Goal: Task Accomplishment & Management: Manage account settings

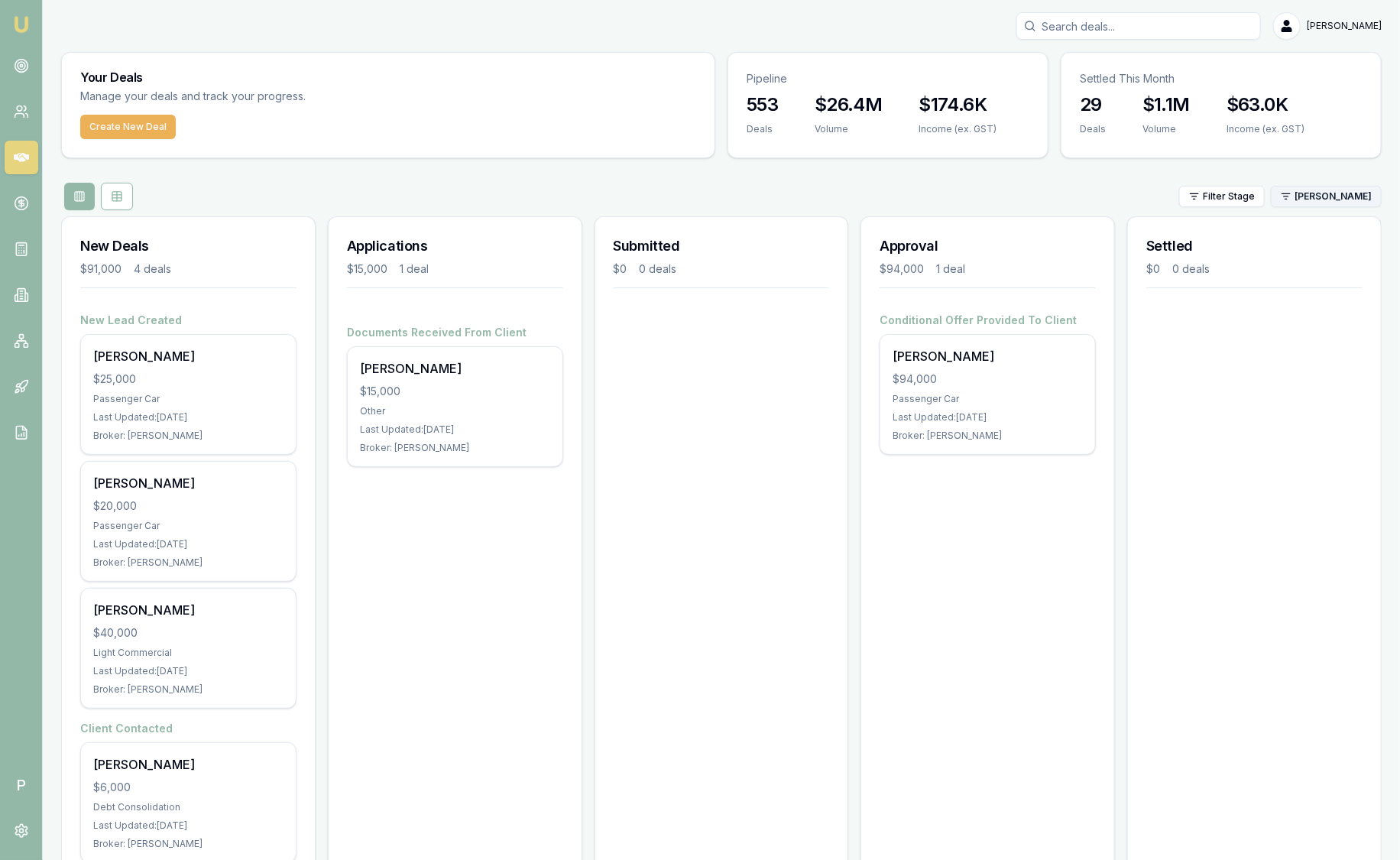
click at [1355, 191] on html "Emu Broker P Sam Crouch Toggle Menu Your Deals Manage your deals and track your…" at bounding box center [700, 430] width 1400 height 860
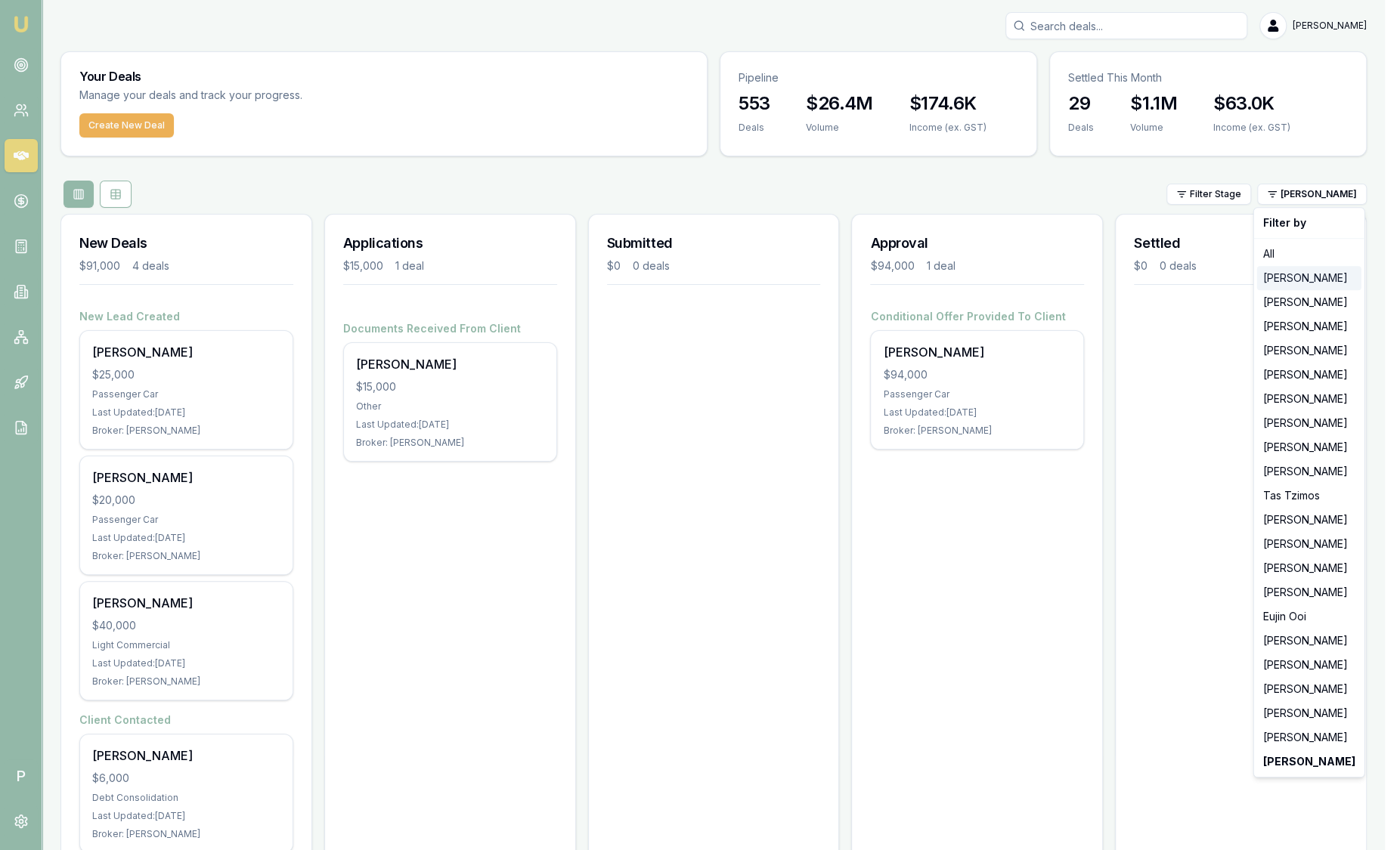
click at [1322, 280] on div "[PERSON_NAME]" at bounding box center [1309, 277] width 104 height 24
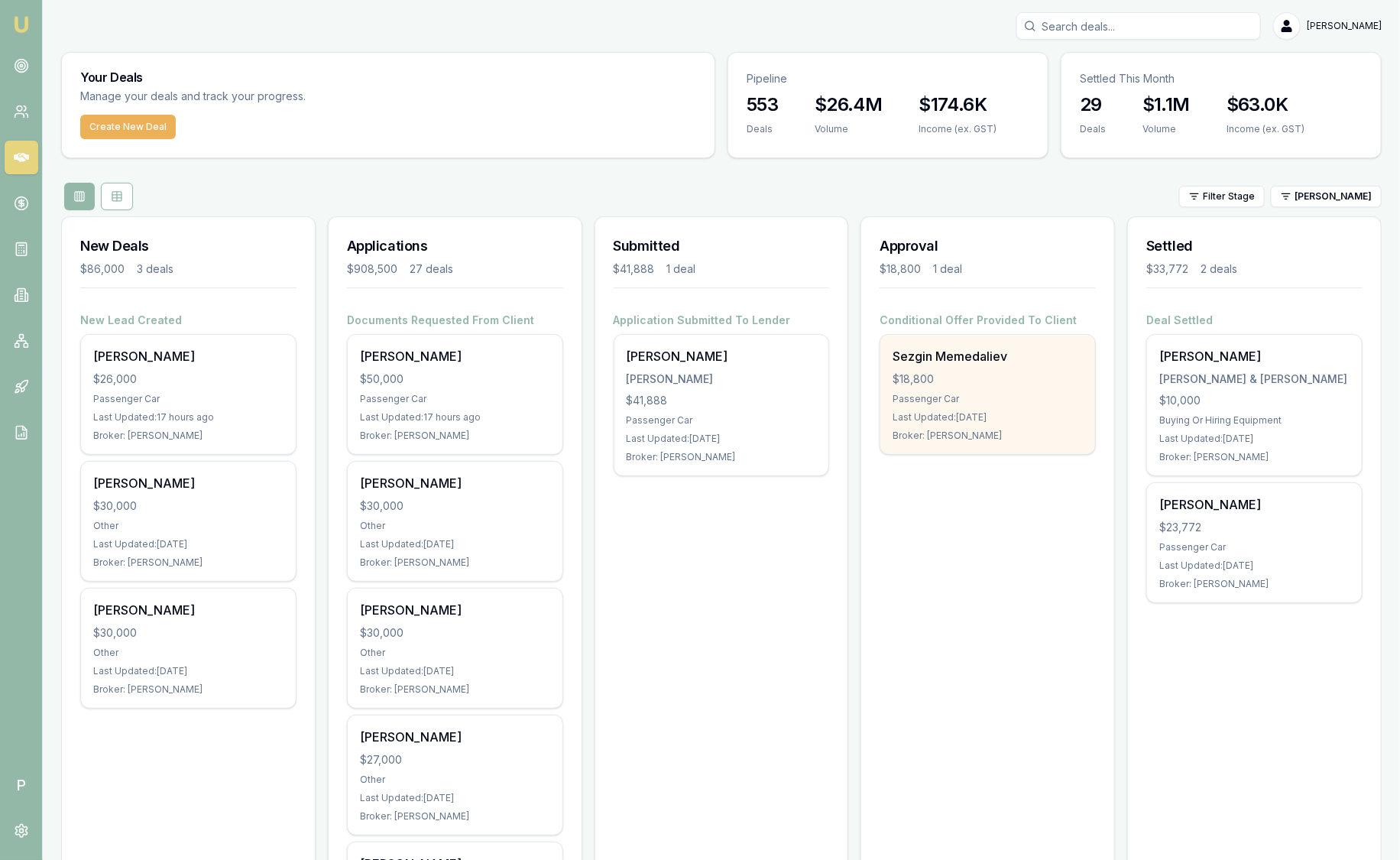
click at [1003, 353] on div "Sezgin Memedaliev" at bounding box center [988, 356] width 190 height 18
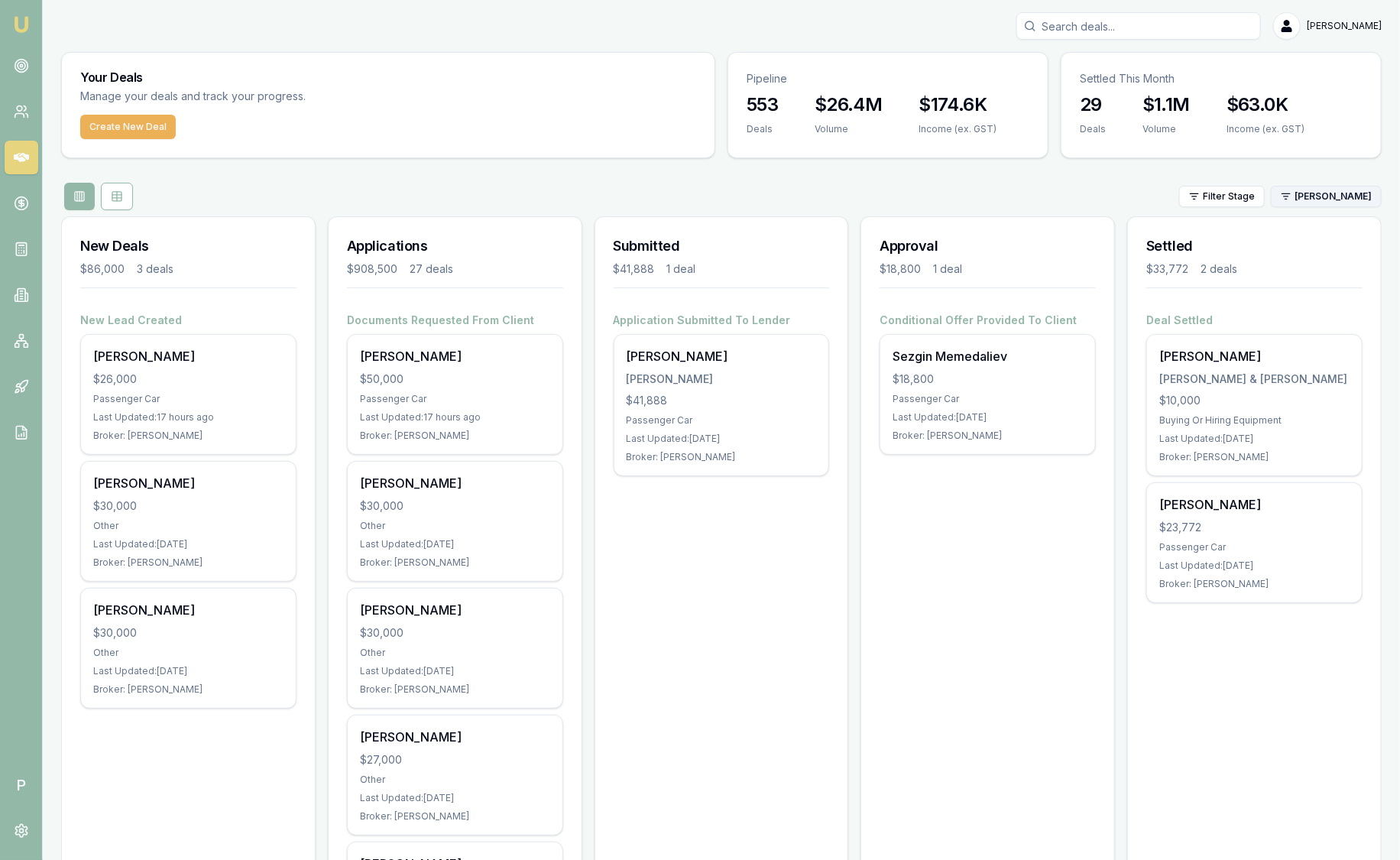
click at [1330, 198] on html "Emu Broker P Sam Crouch Toggle Menu Your Deals Manage your deals and track your…" at bounding box center [700, 430] width 1400 height 860
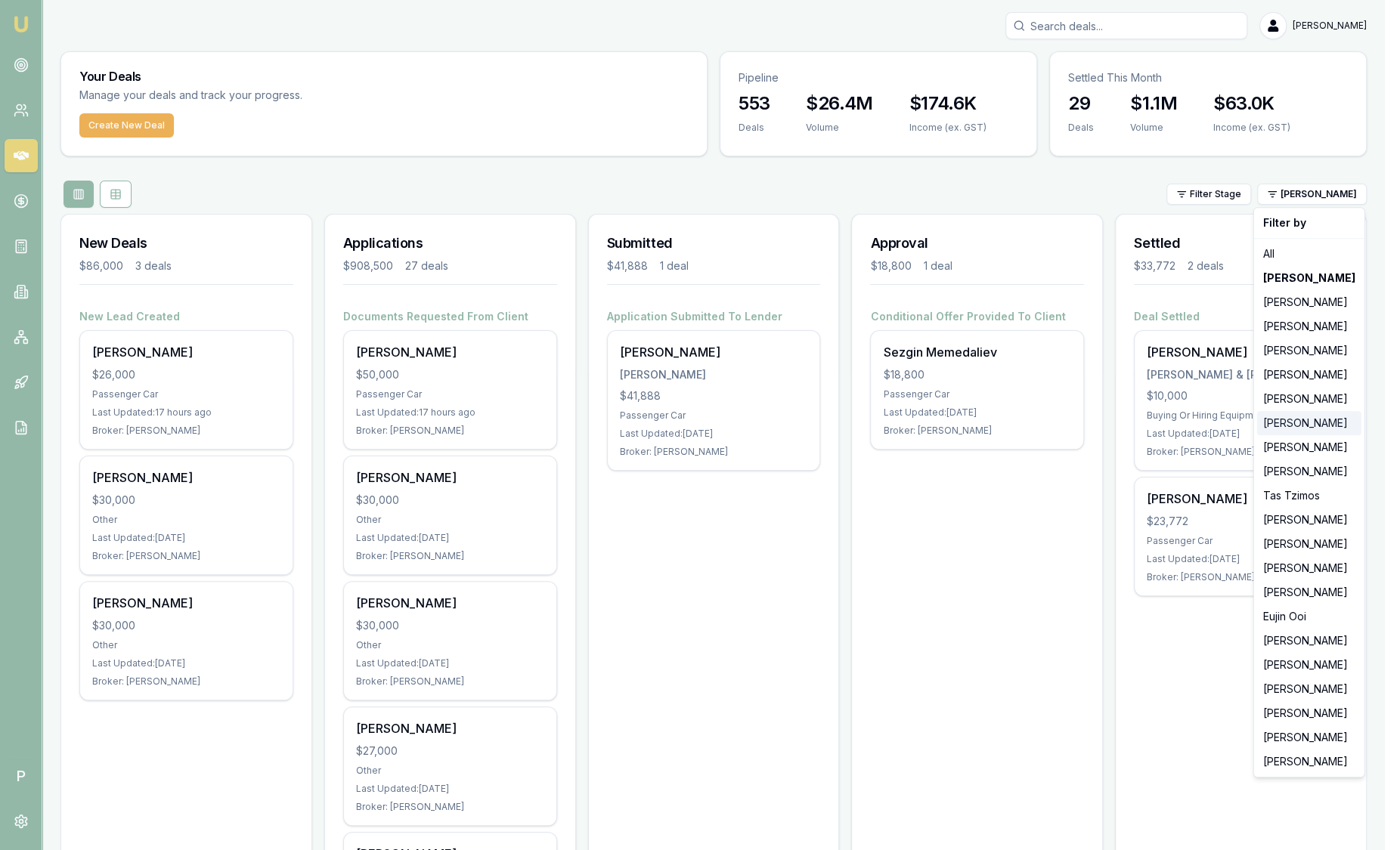
click at [1304, 425] on div "[PERSON_NAME]" at bounding box center [1309, 423] width 104 height 24
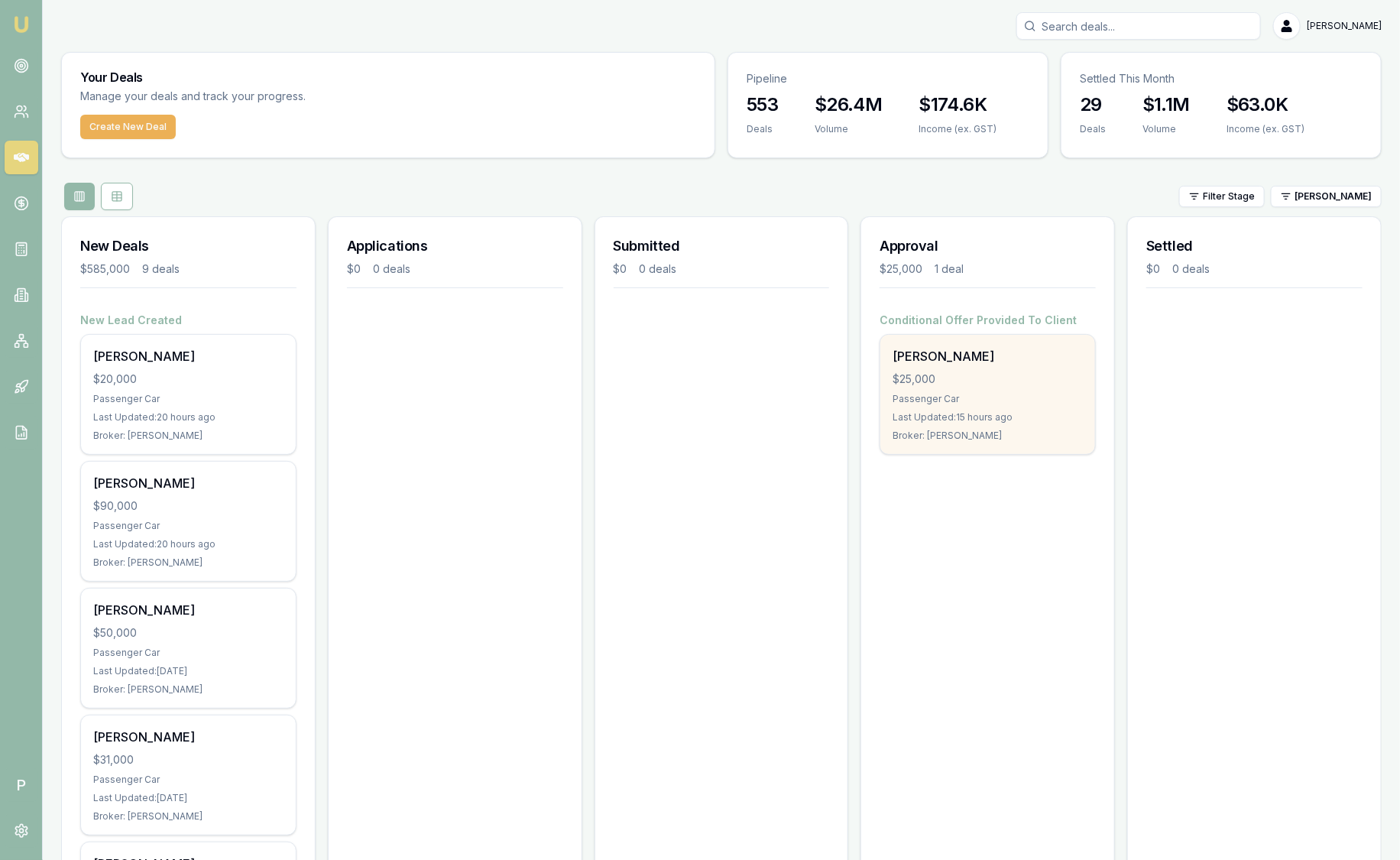
click at [1030, 367] on div "Donna Ceba $25,000 Passenger Car Last Updated: 15 hours ago Broker: Baron Kette…" at bounding box center [988, 394] width 215 height 119
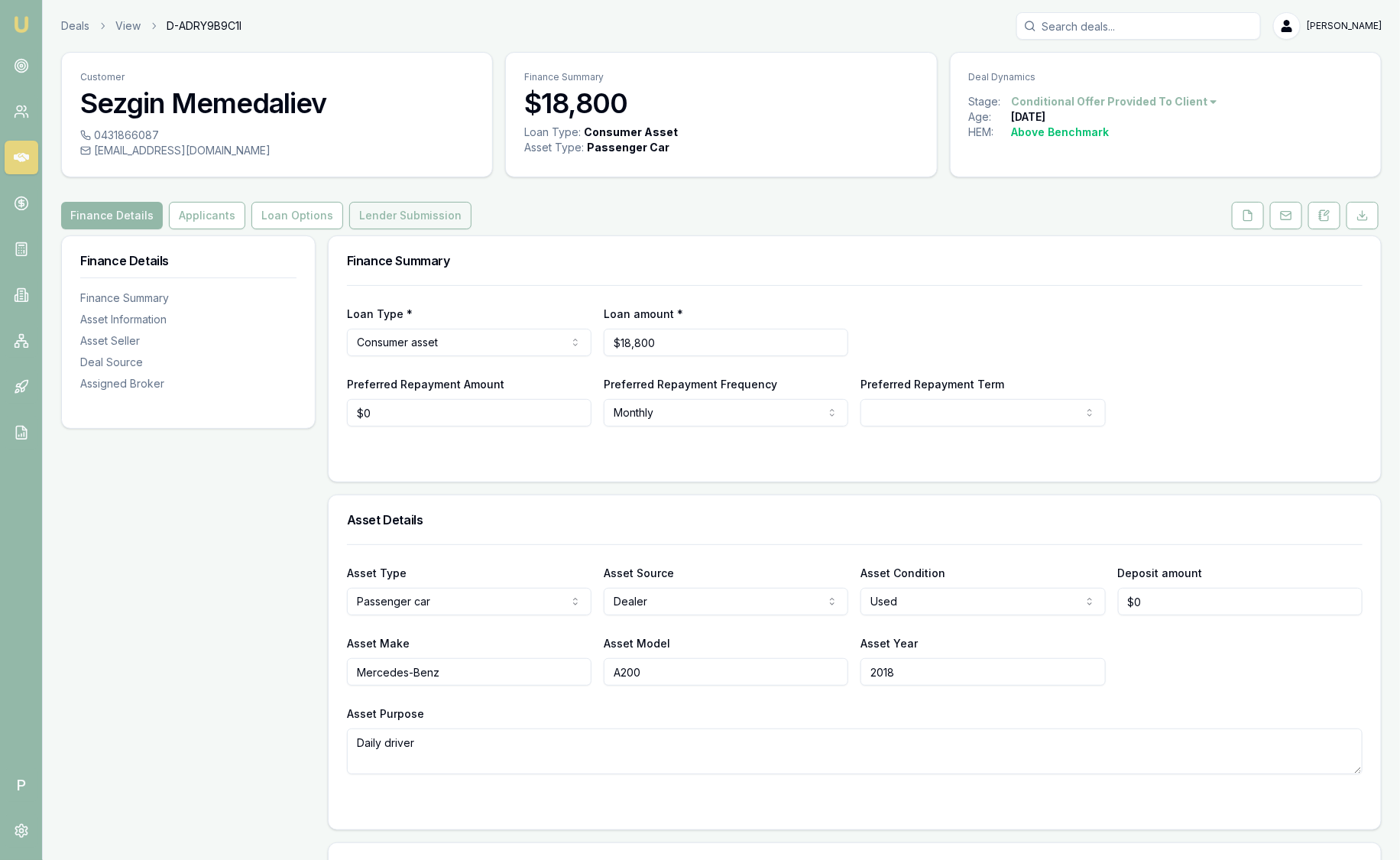
click at [384, 218] on button "Lender Submission" at bounding box center [410, 215] width 122 height 28
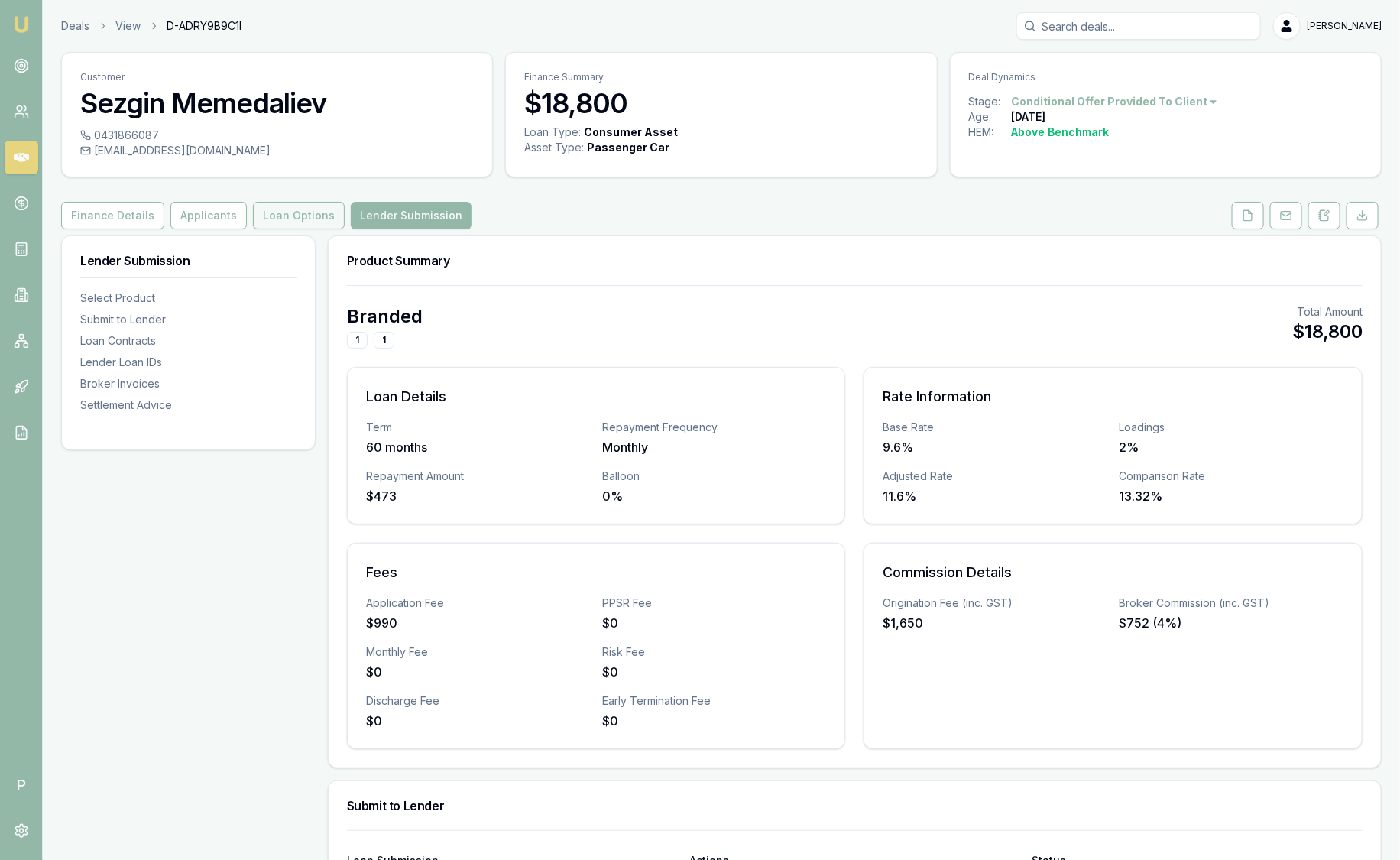
click at [311, 213] on button "Loan Options" at bounding box center [299, 215] width 92 height 28
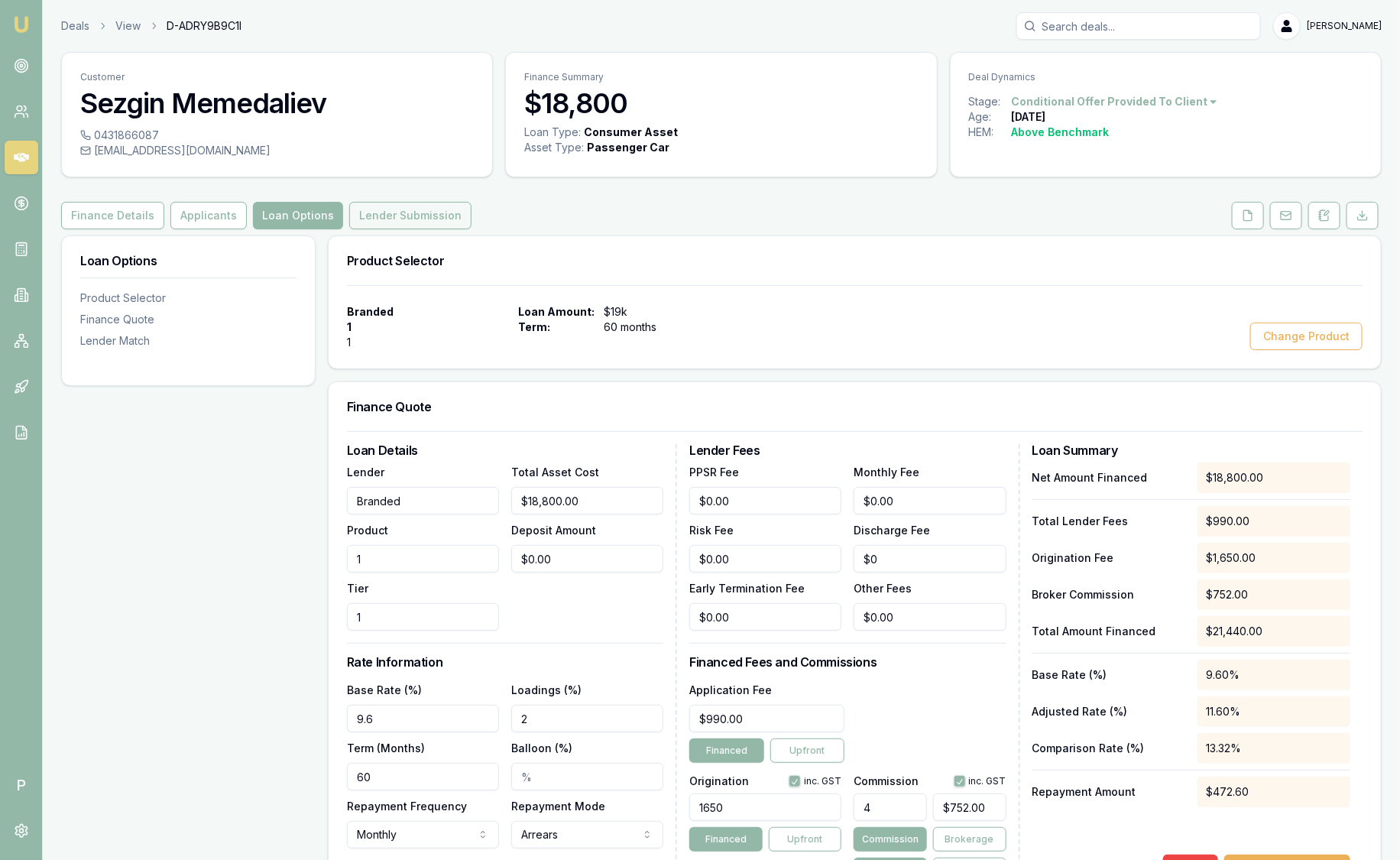
click at [430, 213] on button "Lender Submission" at bounding box center [410, 215] width 122 height 28
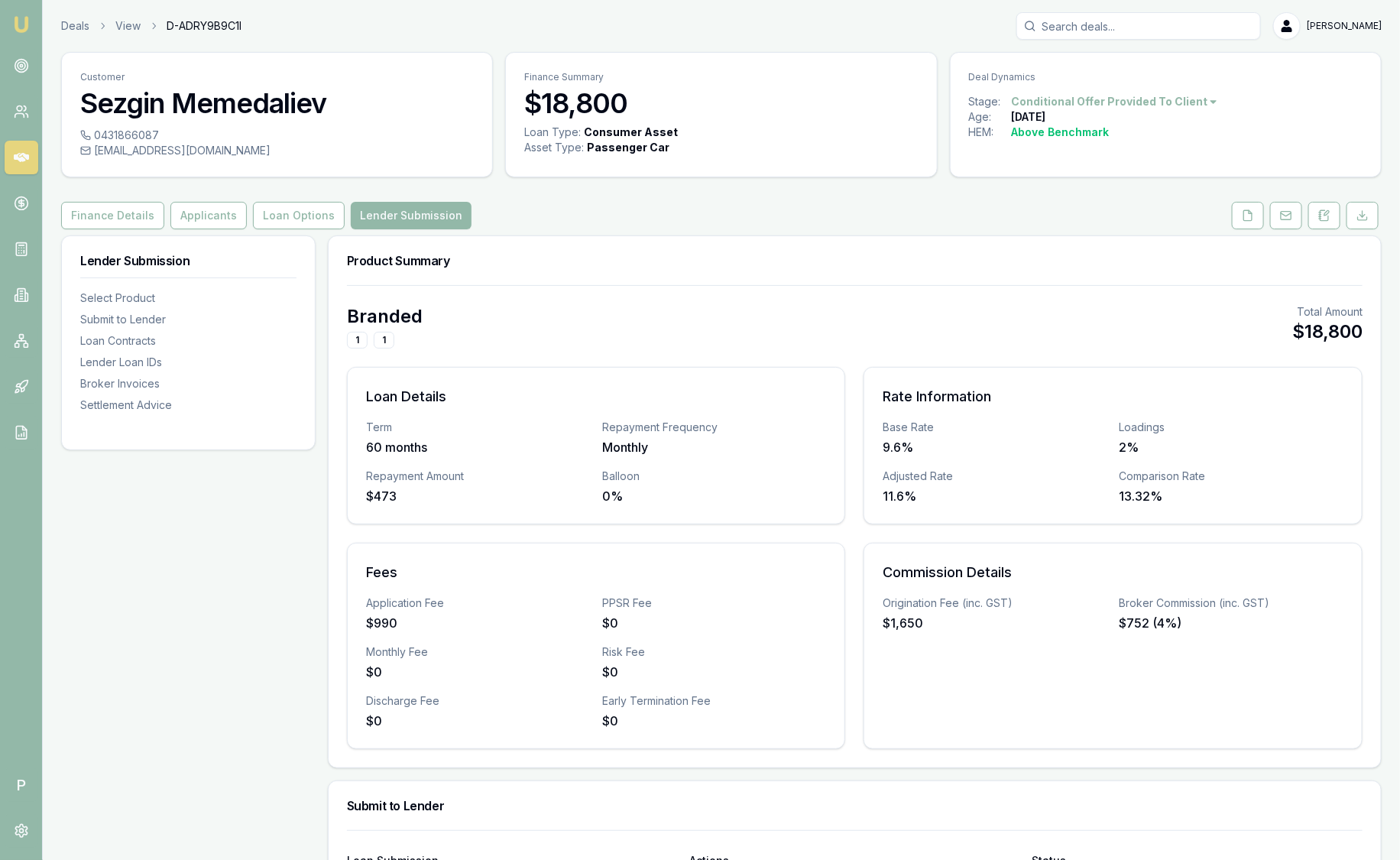
click at [25, 35] on link "Emu Broker" at bounding box center [21, 24] width 24 height 25
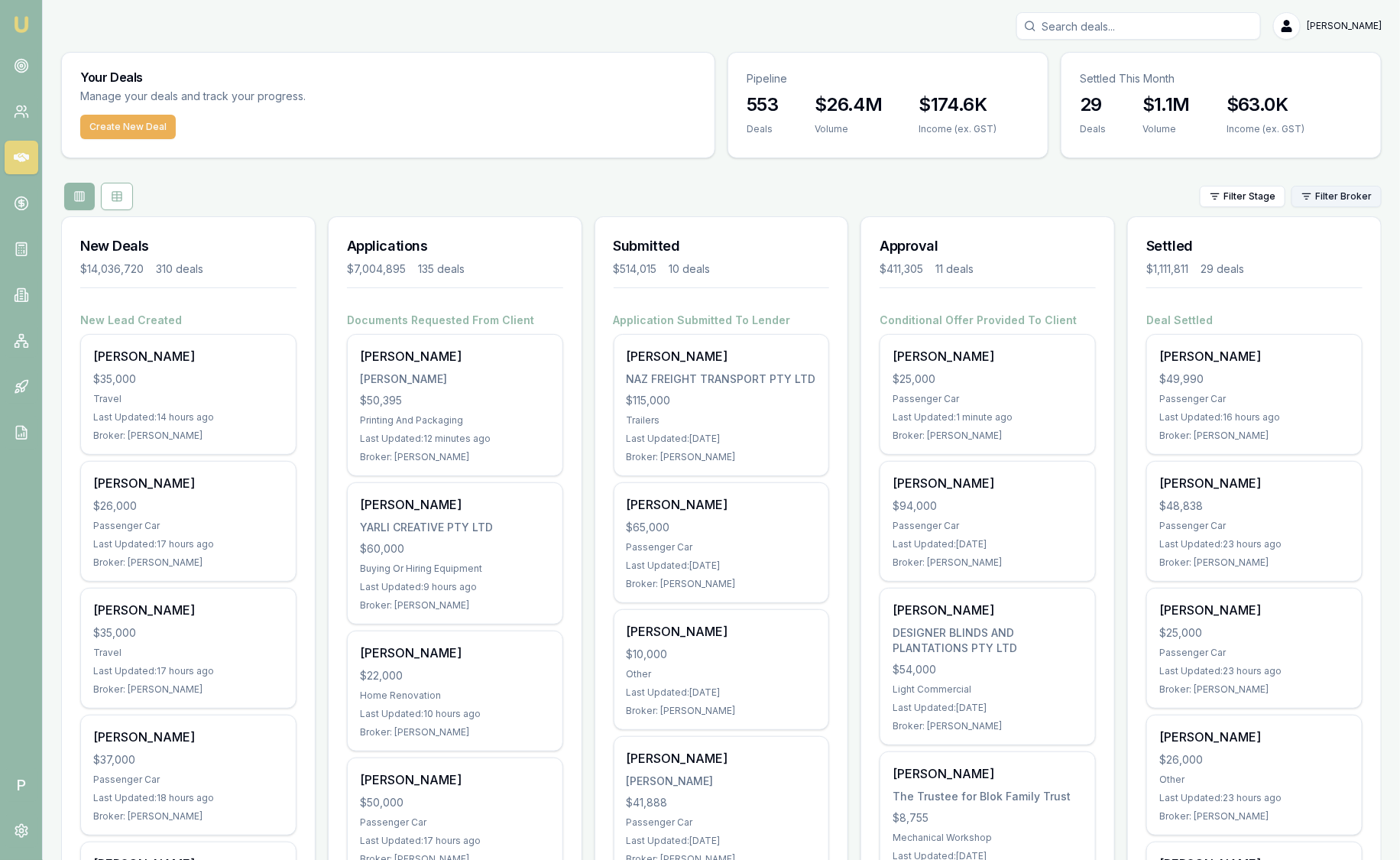
click at [1345, 187] on html "Emu Broker P [PERSON_NAME] Toggle Menu Your Deals Manage your deals and track y…" at bounding box center [700, 430] width 1400 height 860
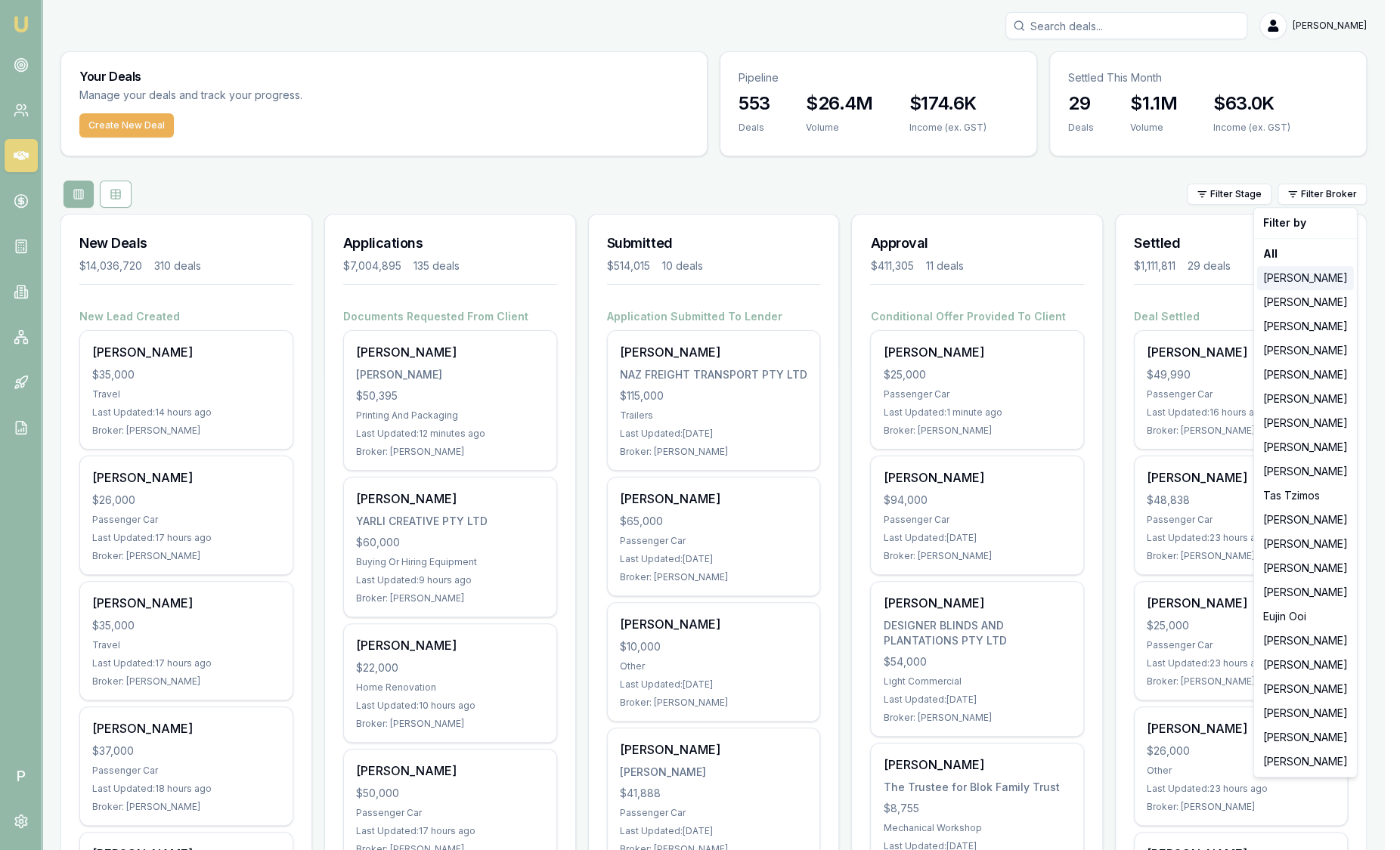
click at [1332, 282] on div "[PERSON_NAME]" at bounding box center [1305, 277] width 97 height 24
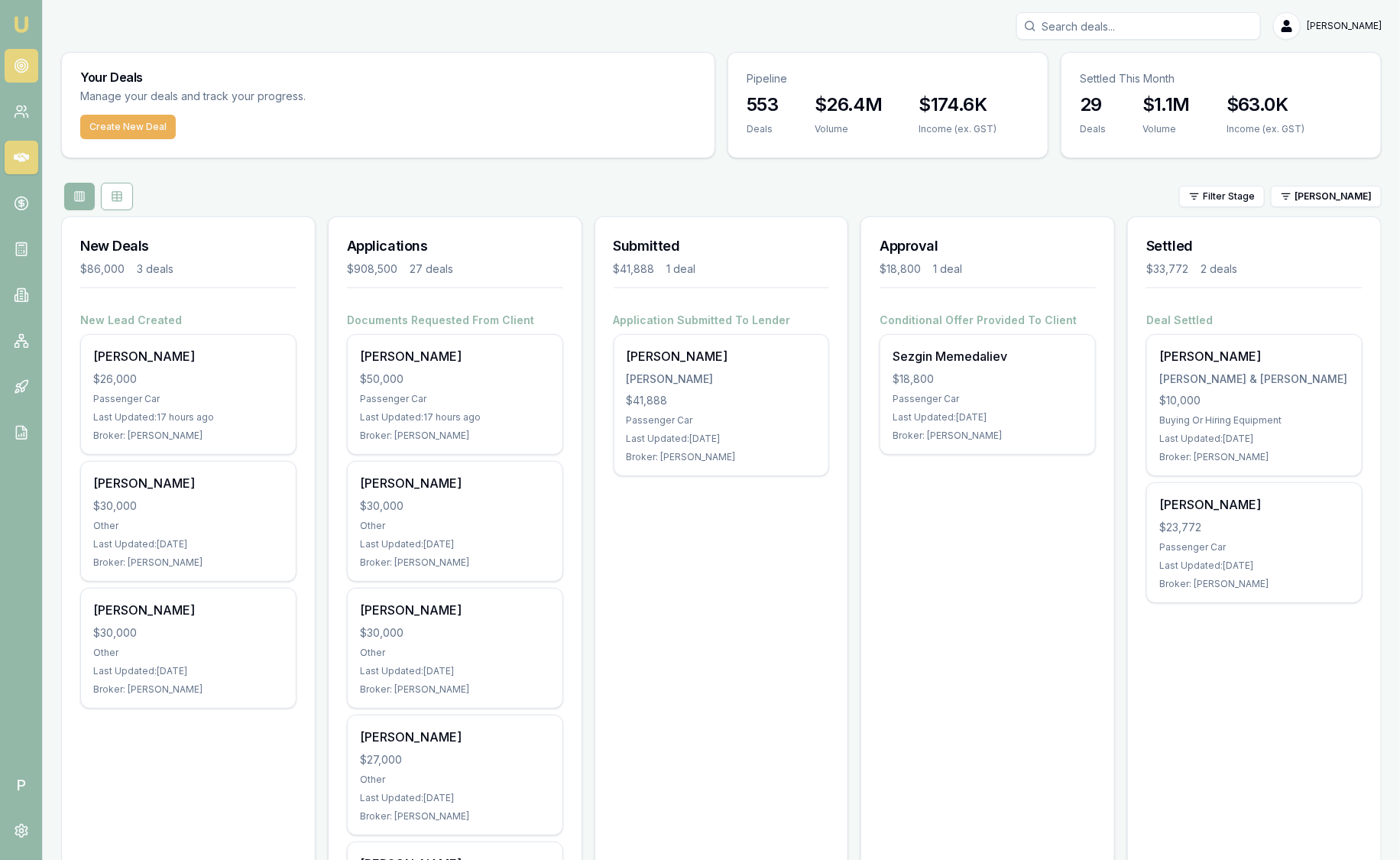
click at [22, 70] on icon at bounding box center [21, 66] width 15 height 15
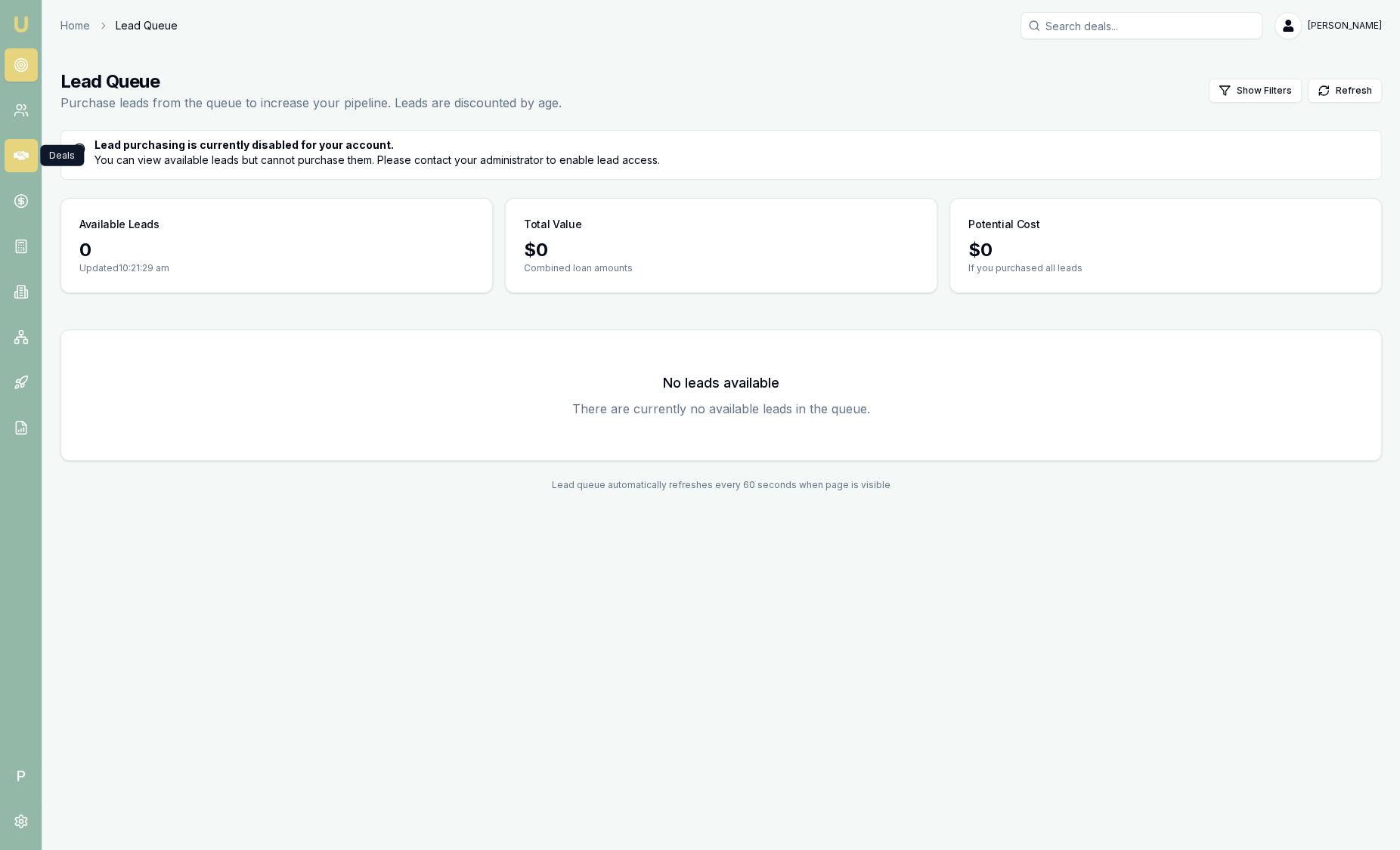
click at [33, 148] on link at bounding box center [21, 155] width 34 height 34
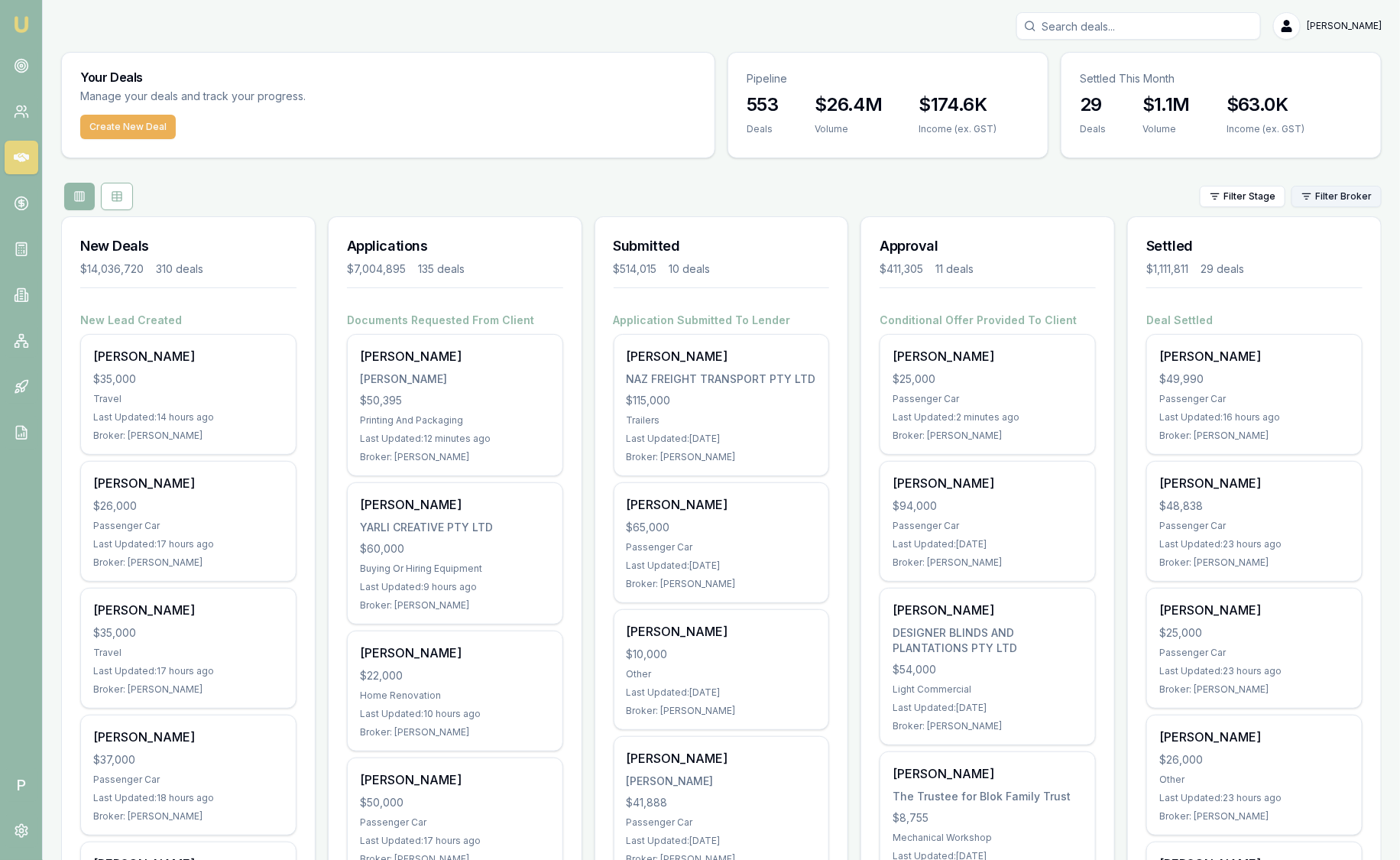
click at [1368, 193] on html "Emu Broker P [PERSON_NAME] Toggle Menu Your Deals Manage your deals and track y…" at bounding box center [700, 430] width 1400 height 860
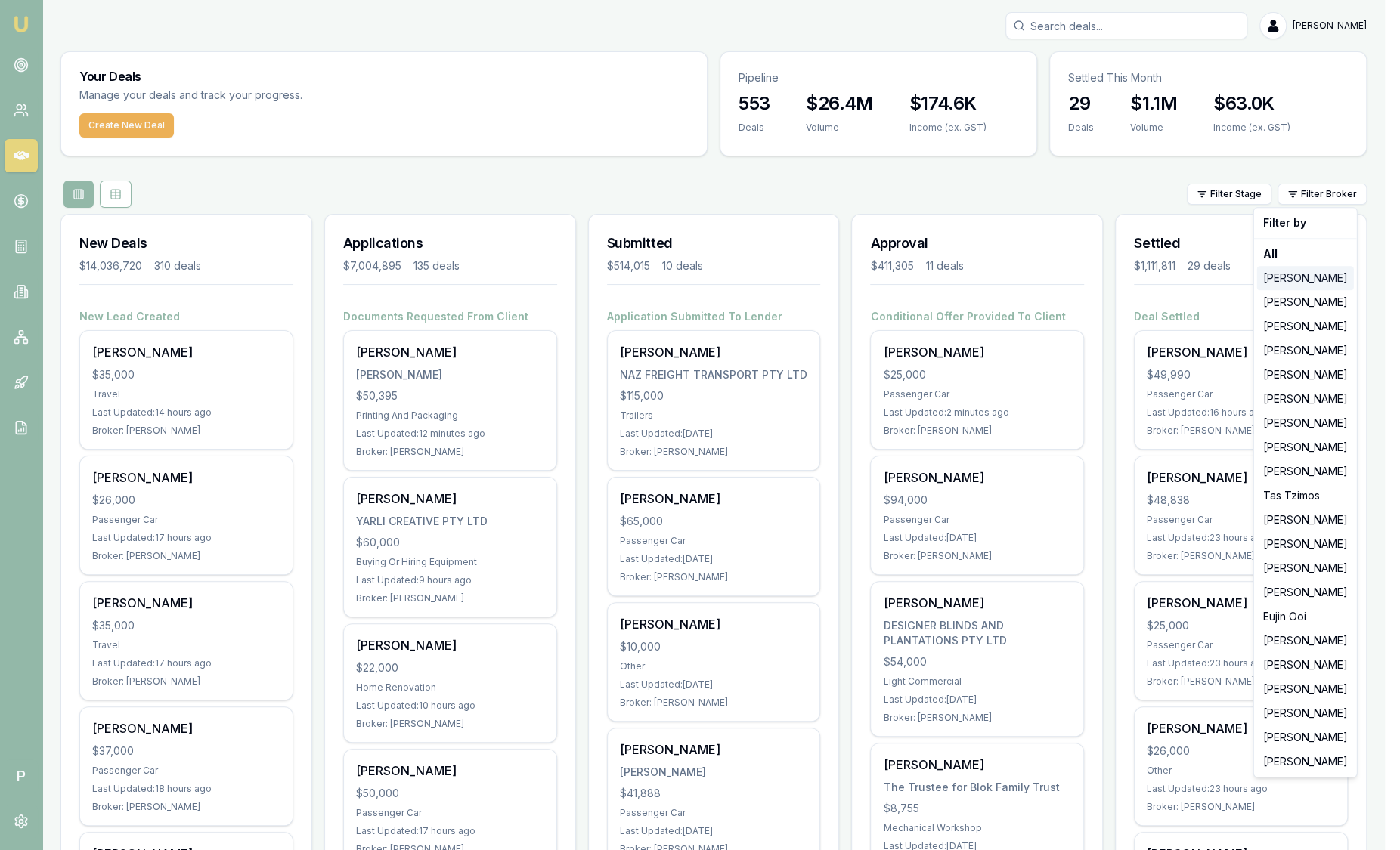
click at [1280, 283] on div "[PERSON_NAME]" at bounding box center [1305, 277] width 97 height 24
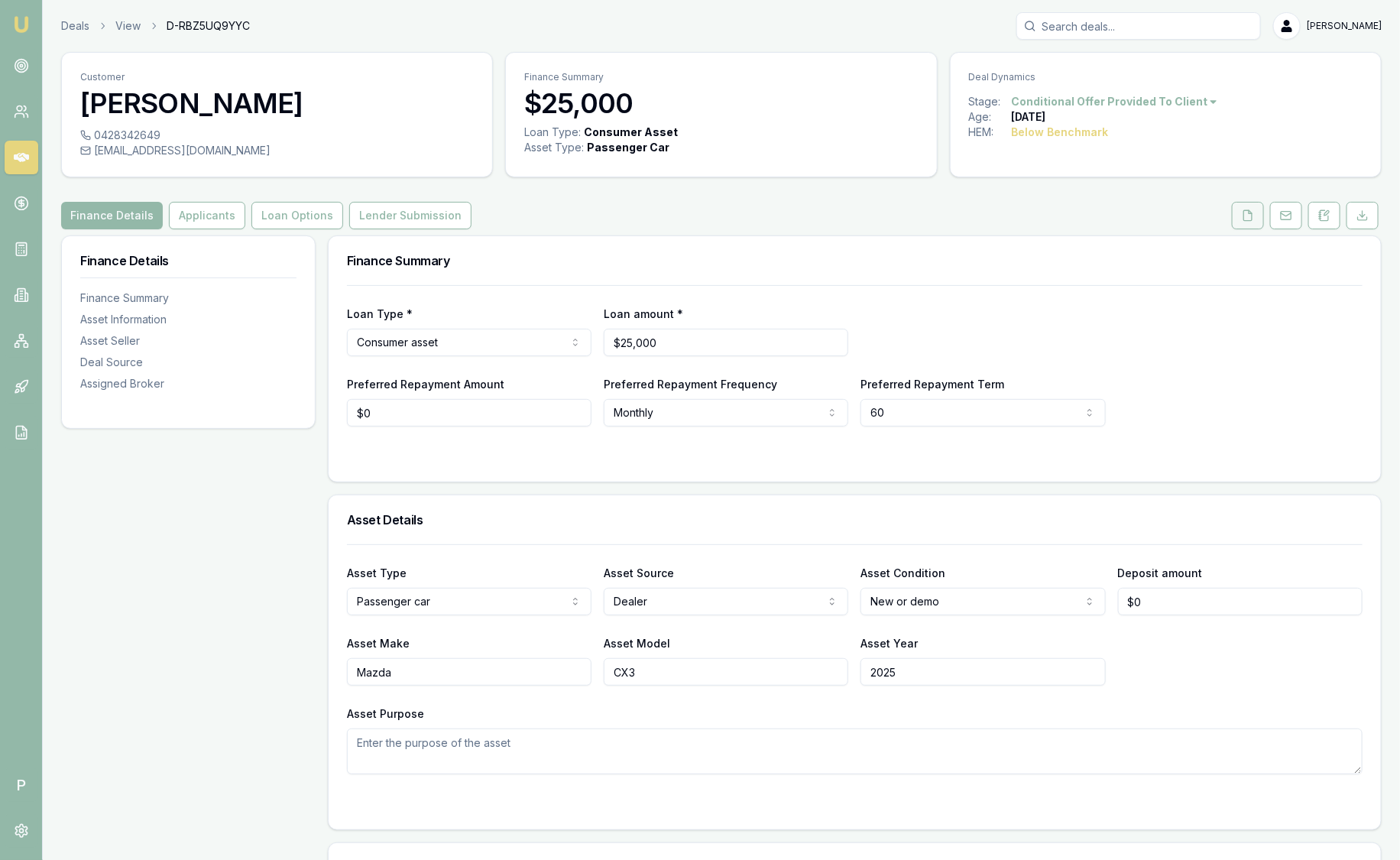
click at [1248, 211] on icon at bounding box center [1248, 215] width 12 height 12
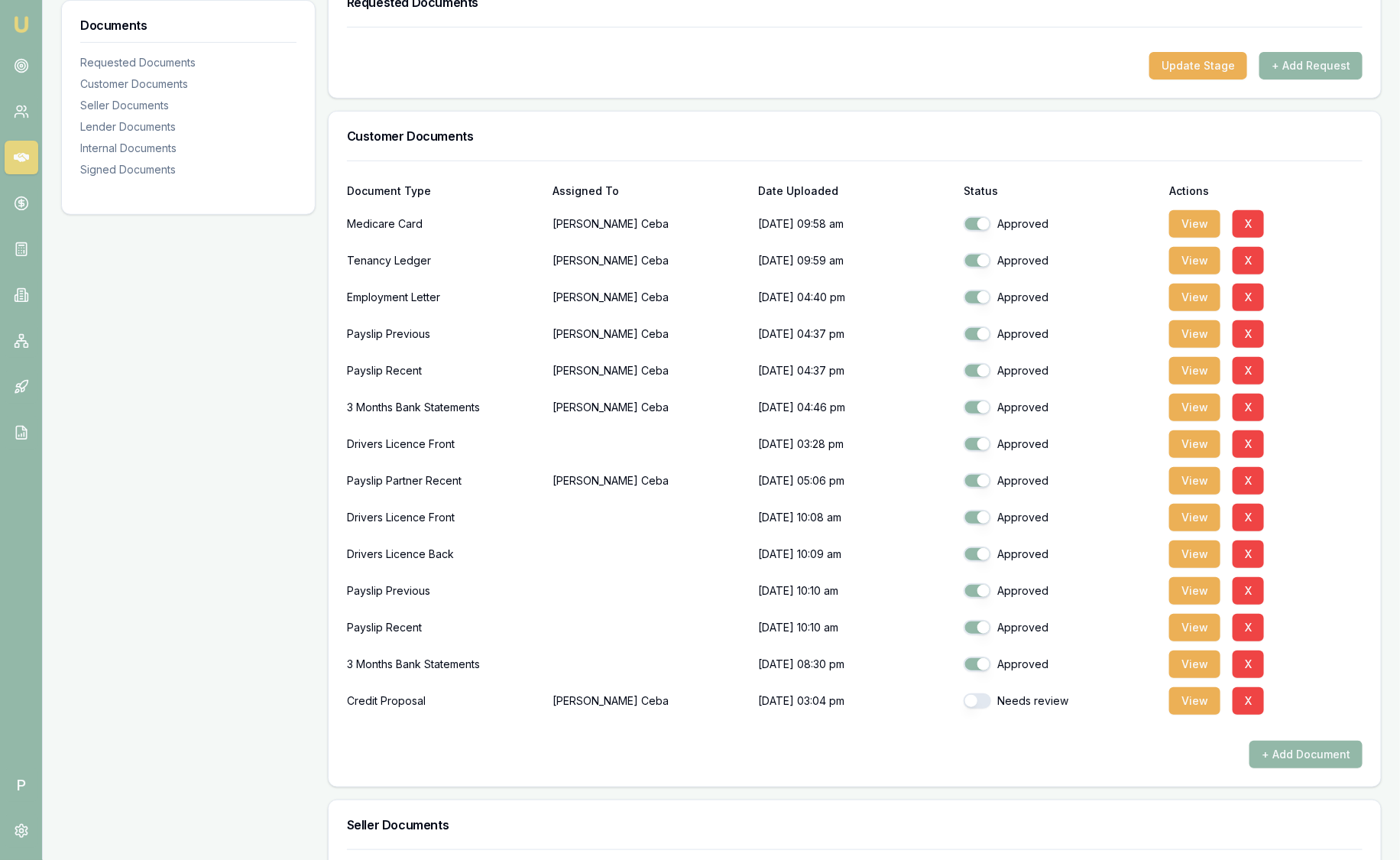
scroll to position [287, 0]
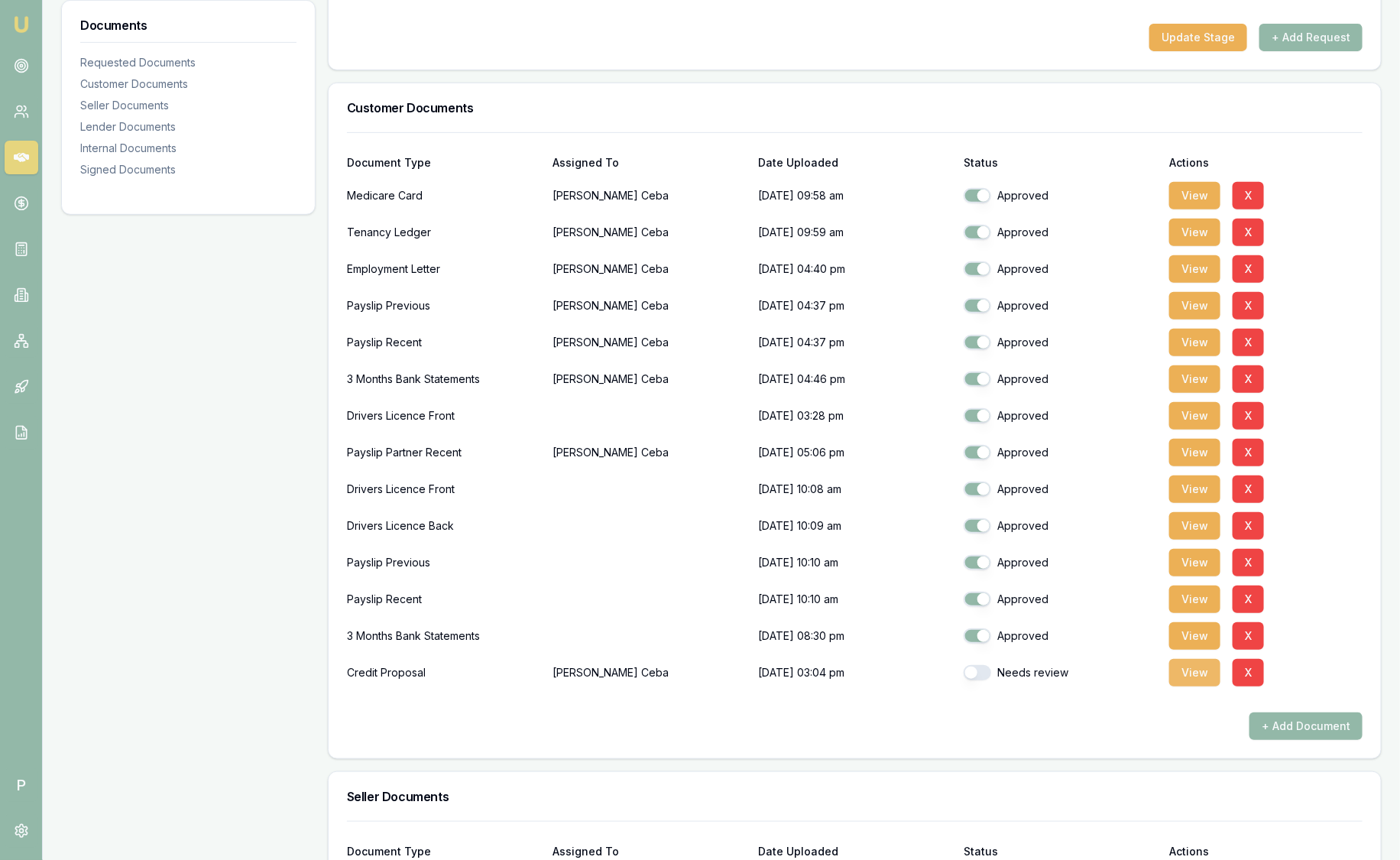
click at [1197, 670] on button "View" at bounding box center [1195, 673] width 51 height 28
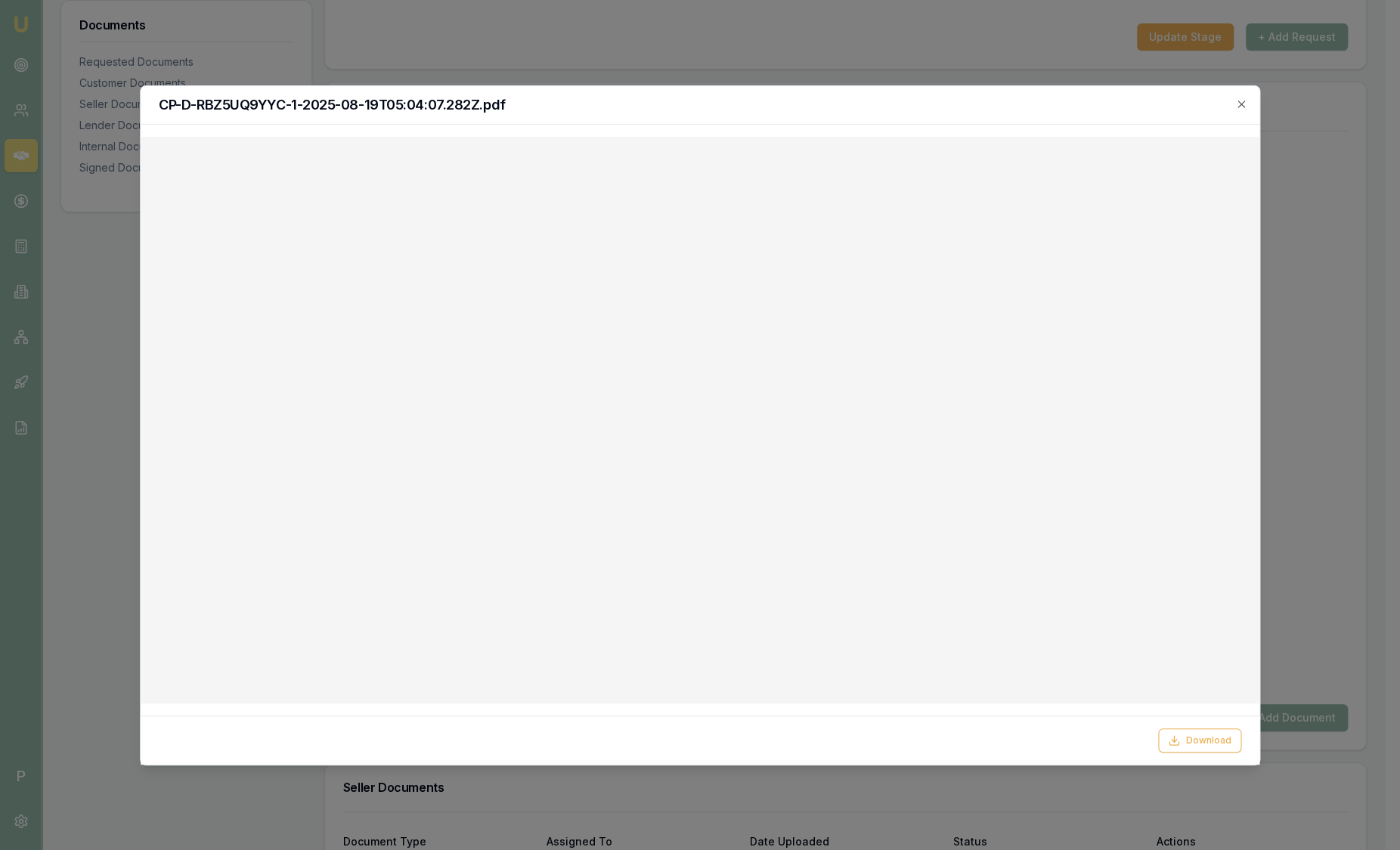
click at [1244, 97] on div "CP-D-RBZ5UQ9YYC-1-2025-08-19T05:04:07.282Z.pdf" at bounding box center [700, 105] width 1119 height 38
click at [1240, 102] on icon "button" at bounding box center [1241, 104] width 12 height 12
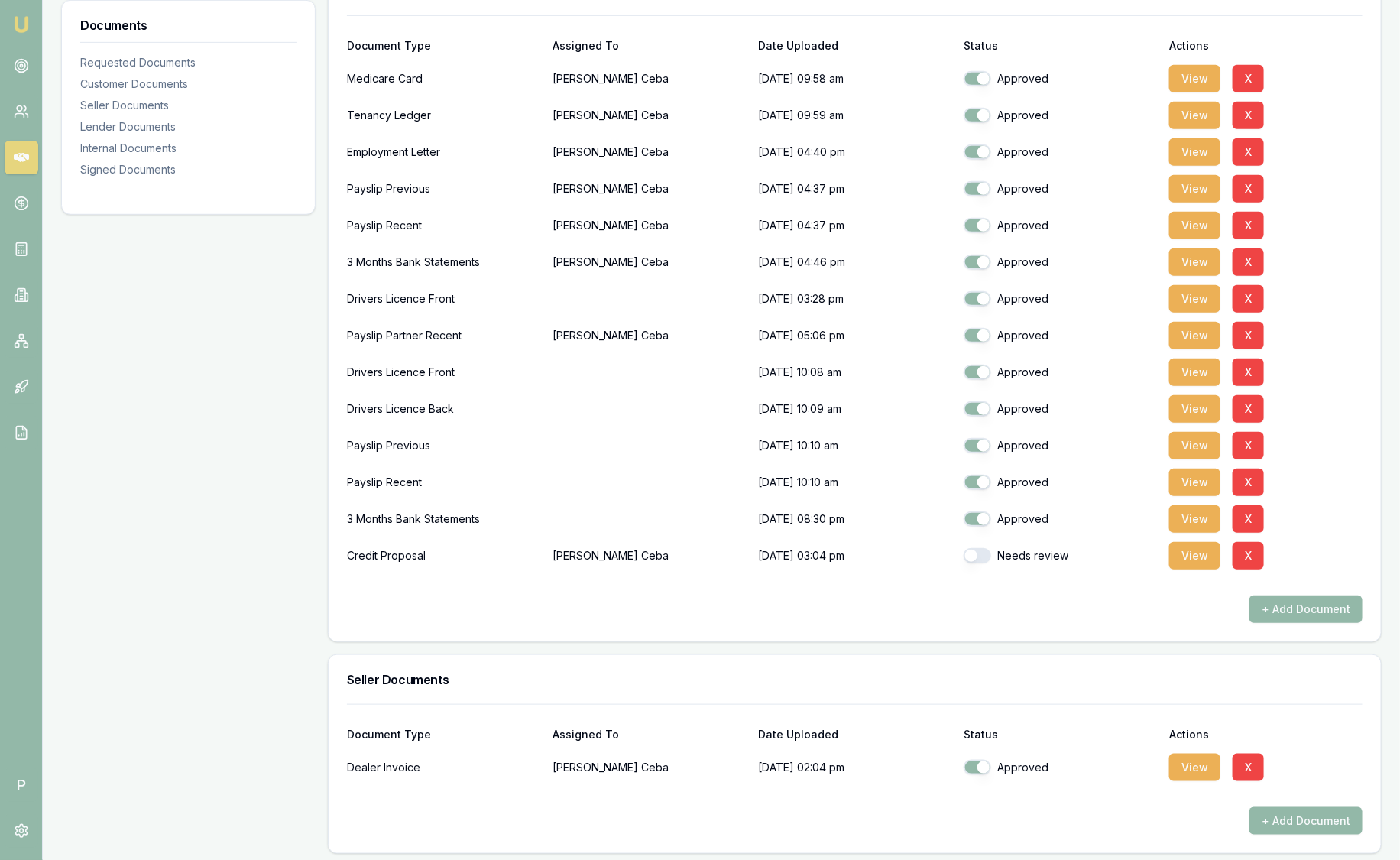
scroll to position [403, 0]
